Goal: Find contact information: Find contact information

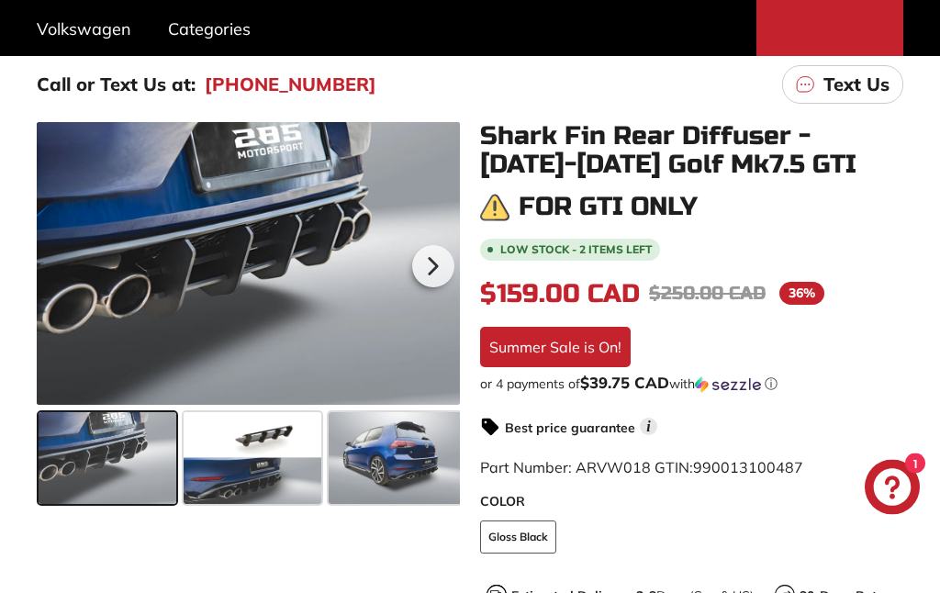
scroll to position [321, 0]
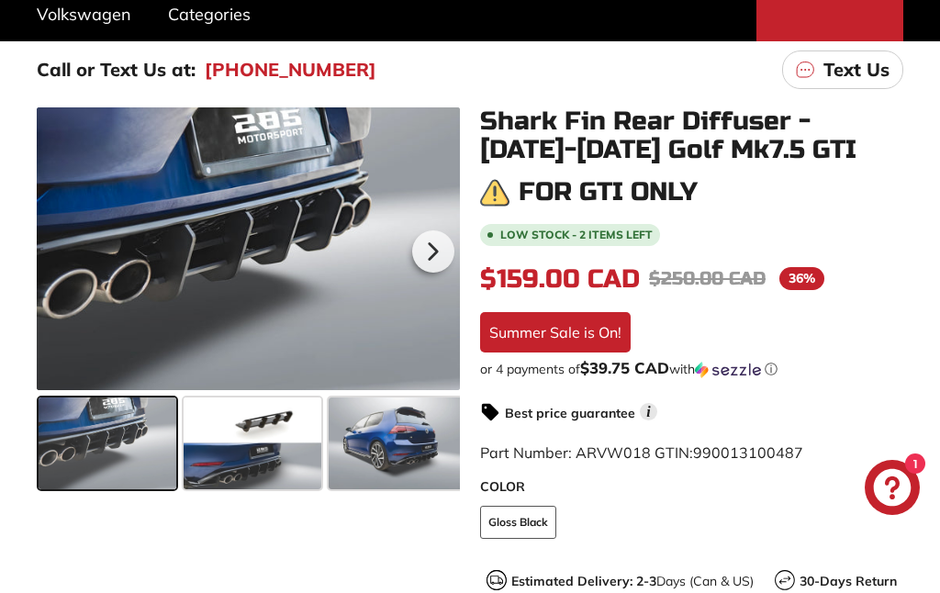
click at [437, 247] on icon at bounding box center [433, 252] width 42 height 42
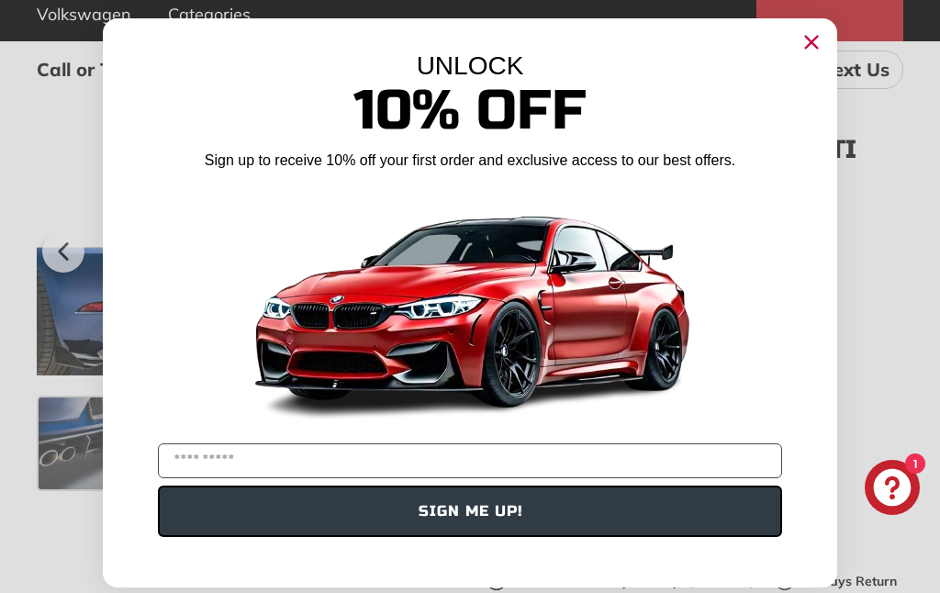
click at [813, 56] on circle "Close dialog" at bounding box center [812, 42] width 28 height 28
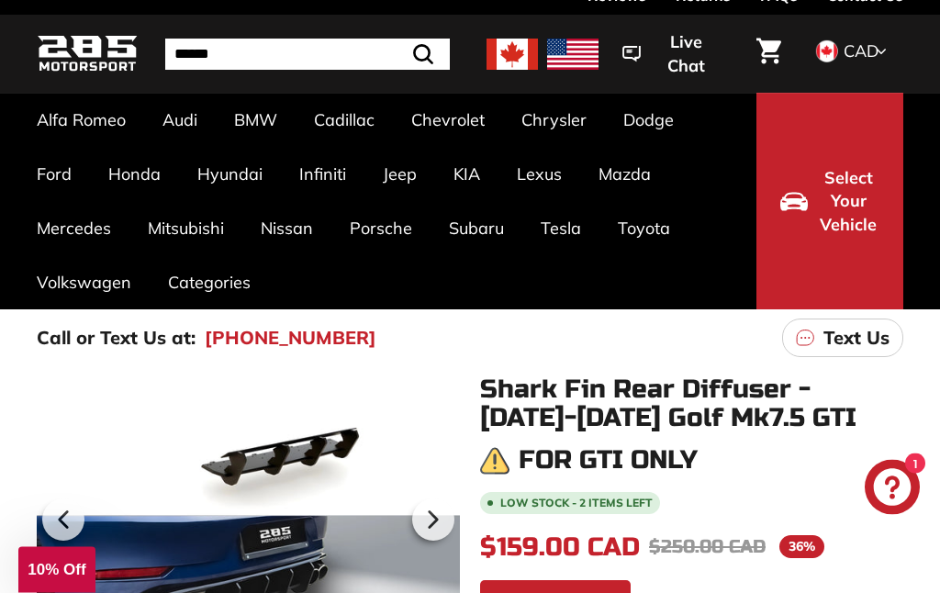
scroll to position [0, 0]
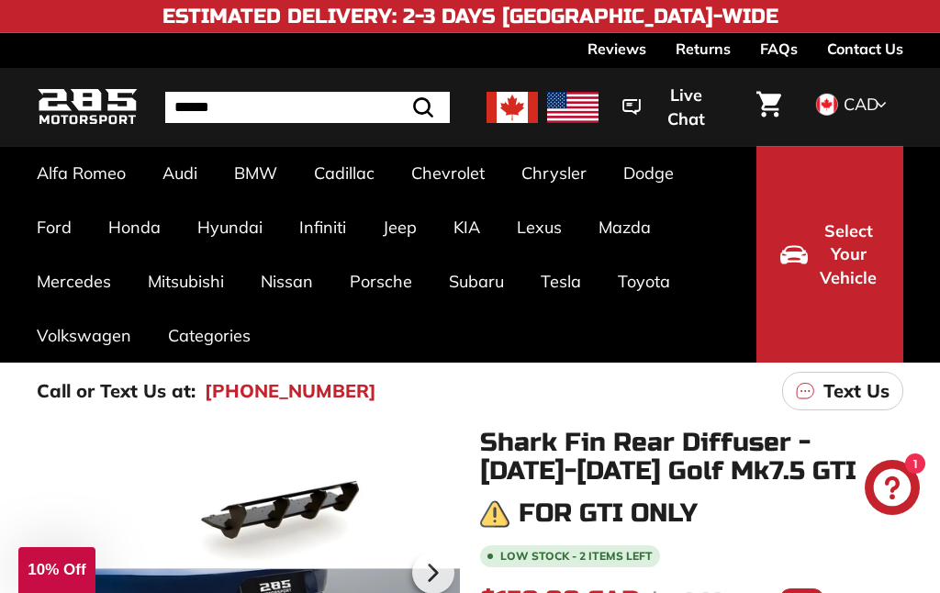
click at [512, 108] on img at bounding box center [512, 107] width 51 height 31
click at [513, 104] on img at bounding box center [512, 107] width 51 height 31
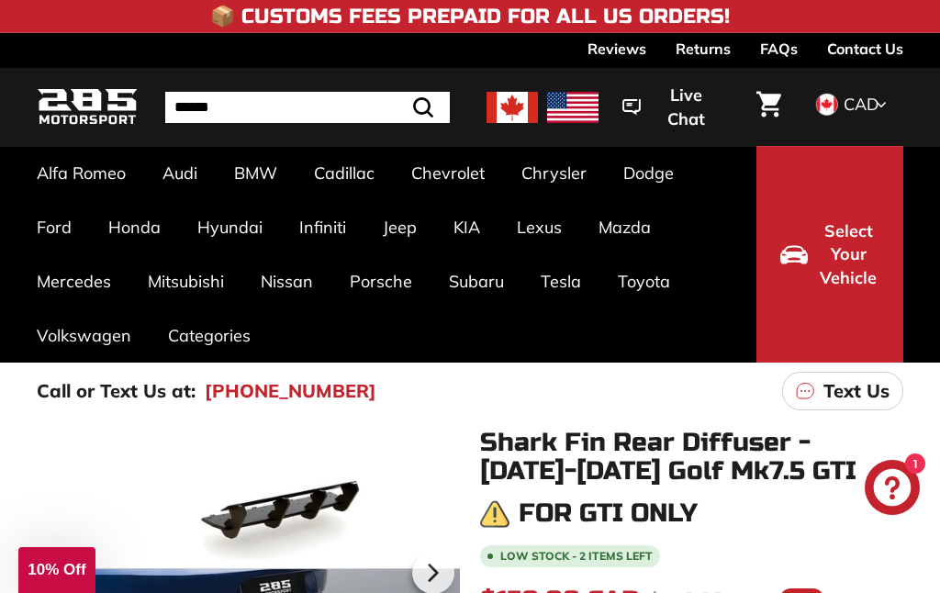
click at [509, 109] on img at bounding box center [512, 107] width 51 height 31
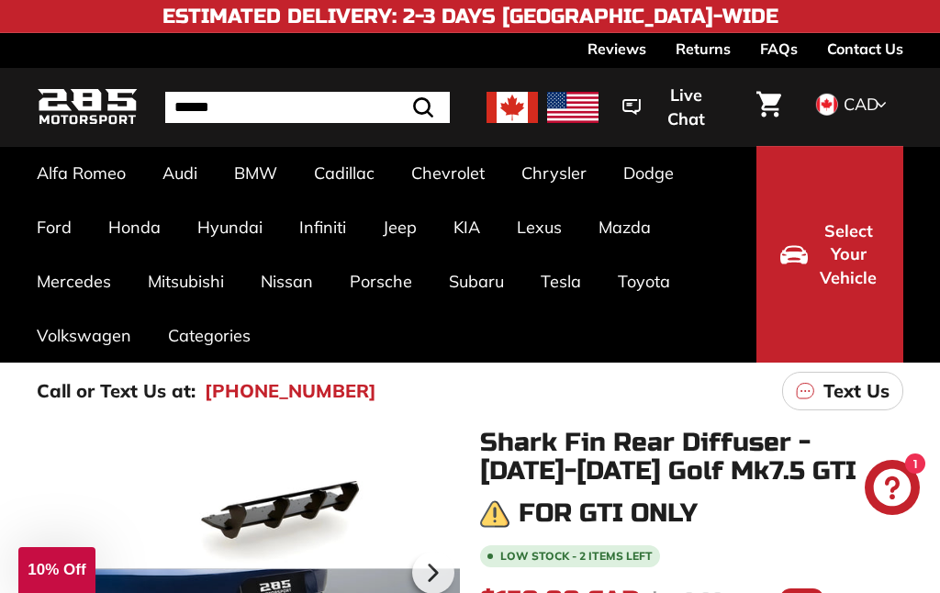
click at [880, 48] on link "Contact Us" at bounding box center [865, 48] width 76 height 31
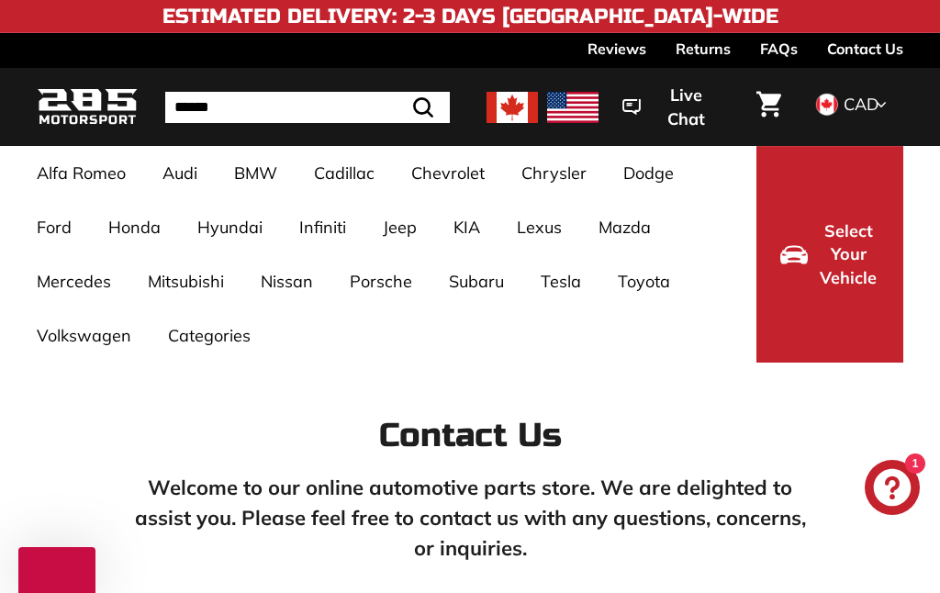
click at [869, 102] on span "CAD" at bounding box center [861, 104] width 35 height 21
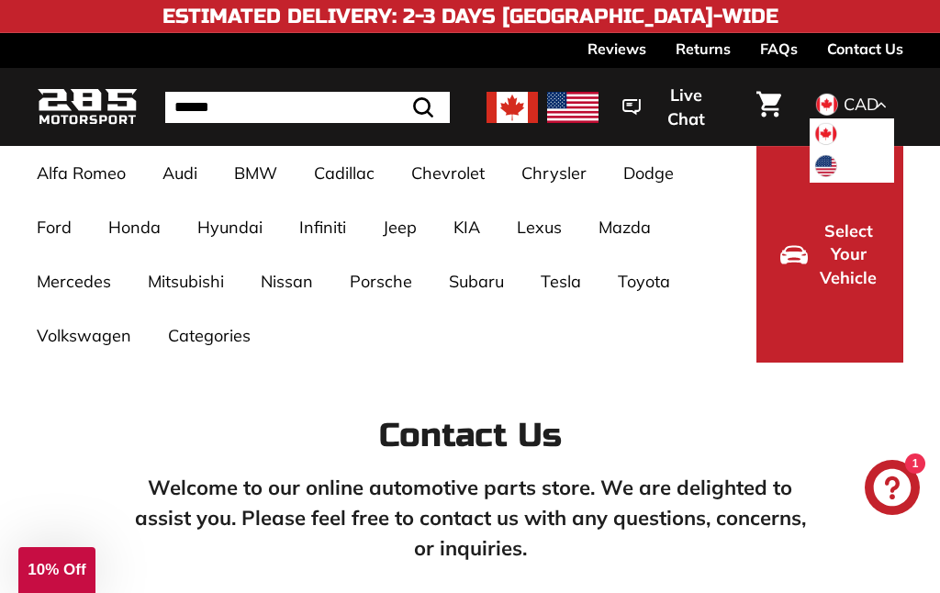
click at [834, 138] on span at bounding box center [827, 134] width 24 height 24
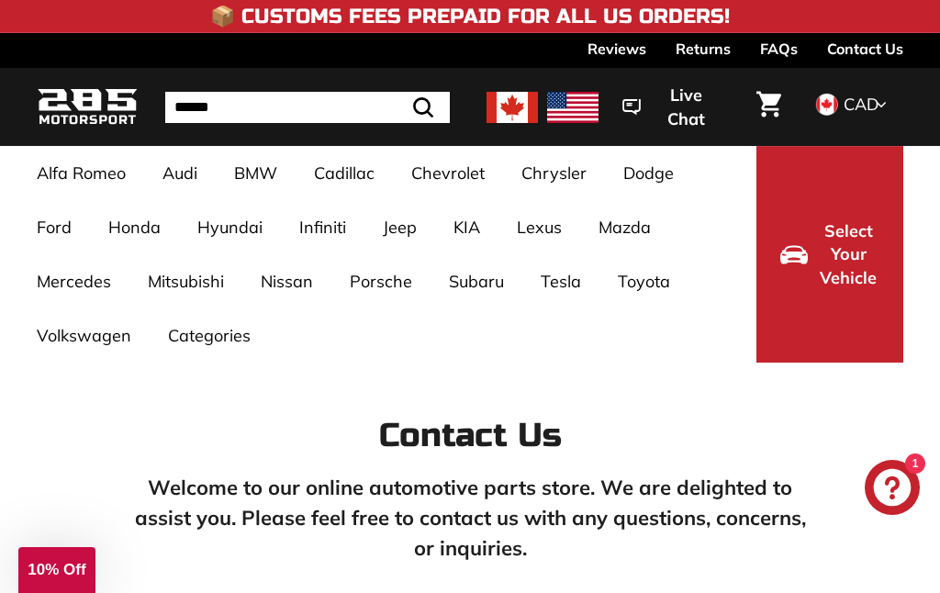
click at [876, 102] on icon at bounding box center [881, 104] width 11 height 17
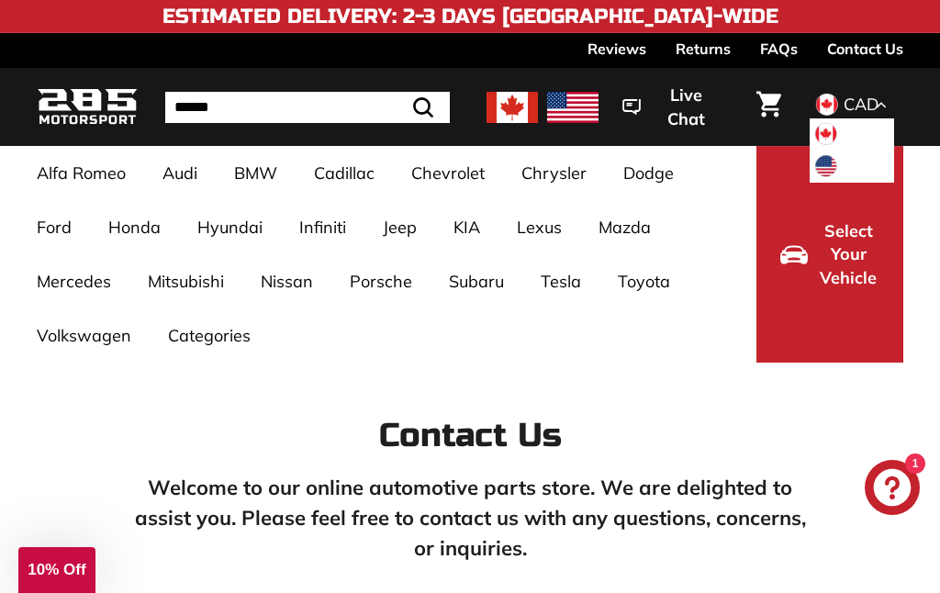
click at [838, 127] on span at bounding box center [827, 134] width 24 height 24
